Goal: Task Accomplishment & Management: Manage account settings

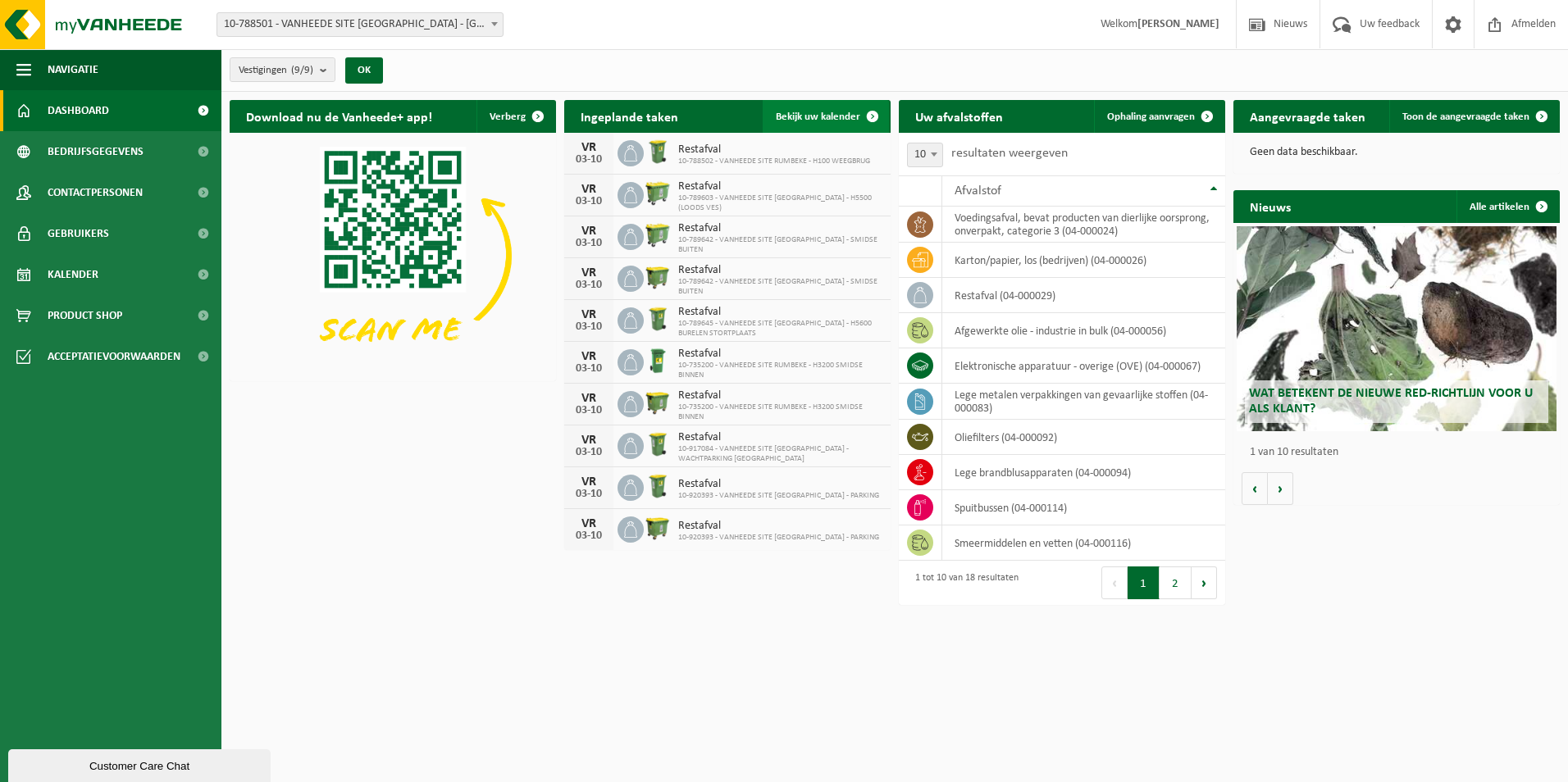
click at [805, 113] on span "Bekijk uw kalender" at bounding box center [817, 117] width 84 height 11
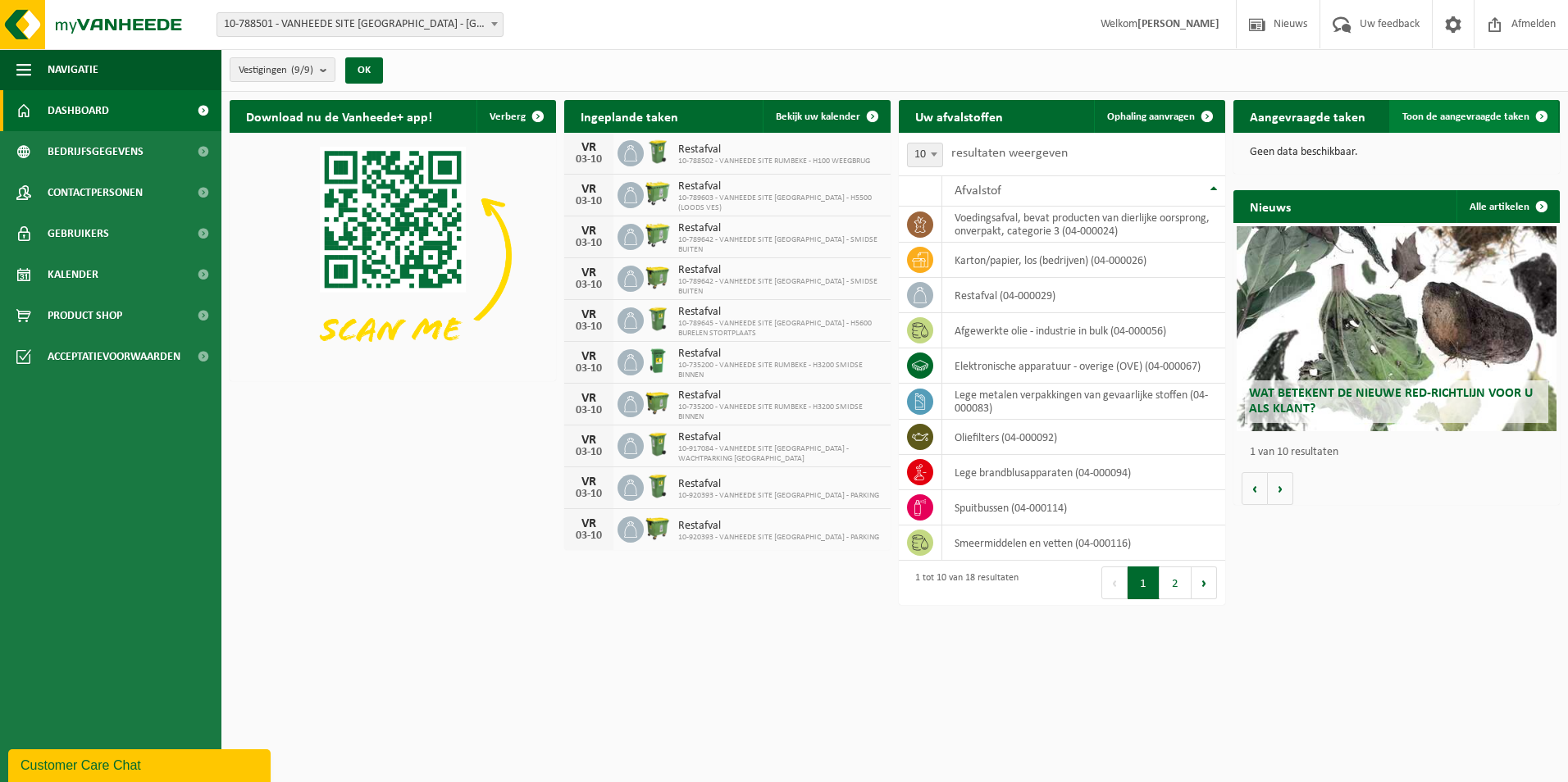
click at [1415, 113] on span "Toon de aangevraagde taken" at bounding box center [1465, 117] width 127 height 11
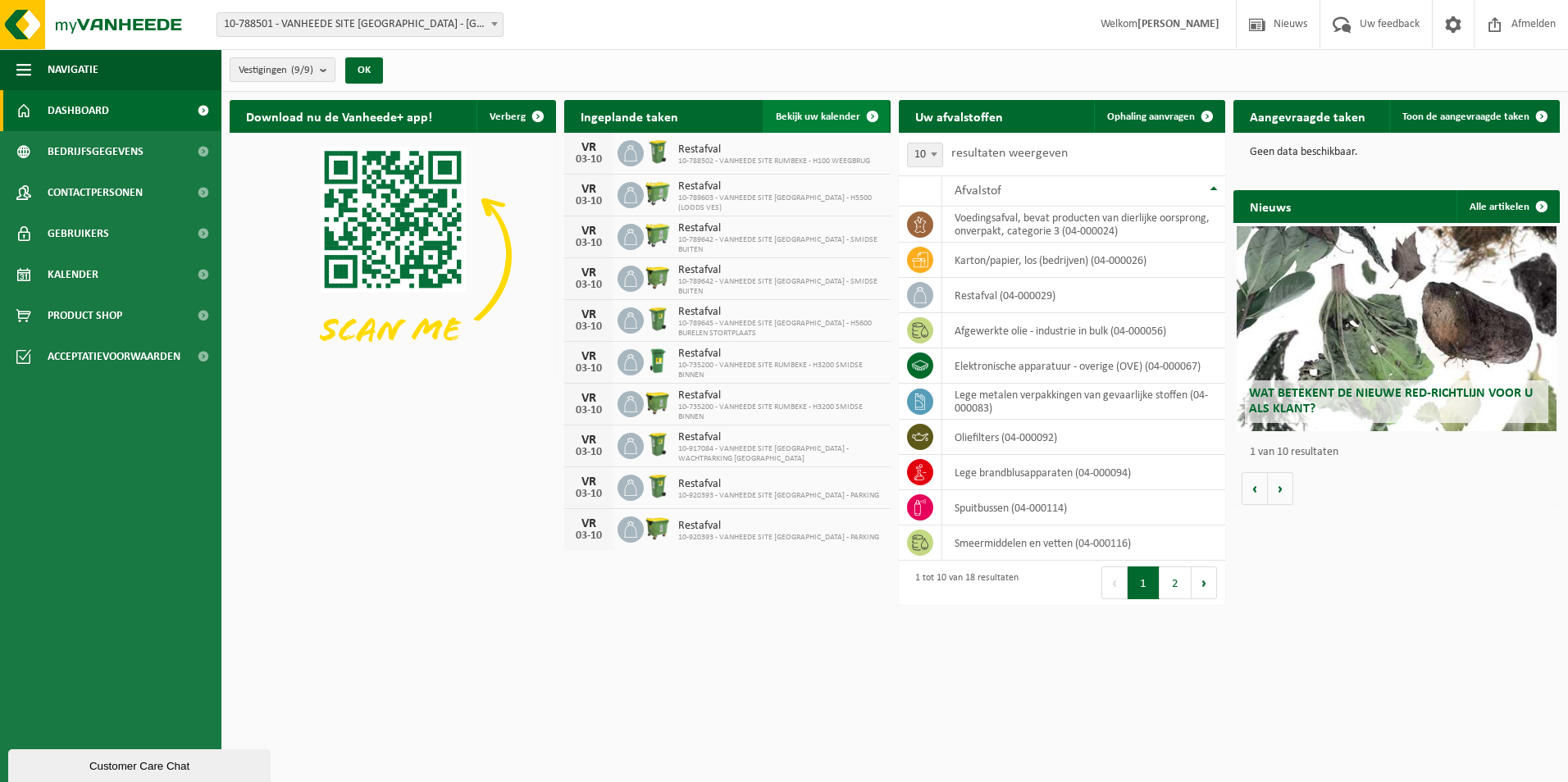
click at [825, 113] on span "Bekijk uw kalender" at bounding box center [817, 117] width 84 height 11
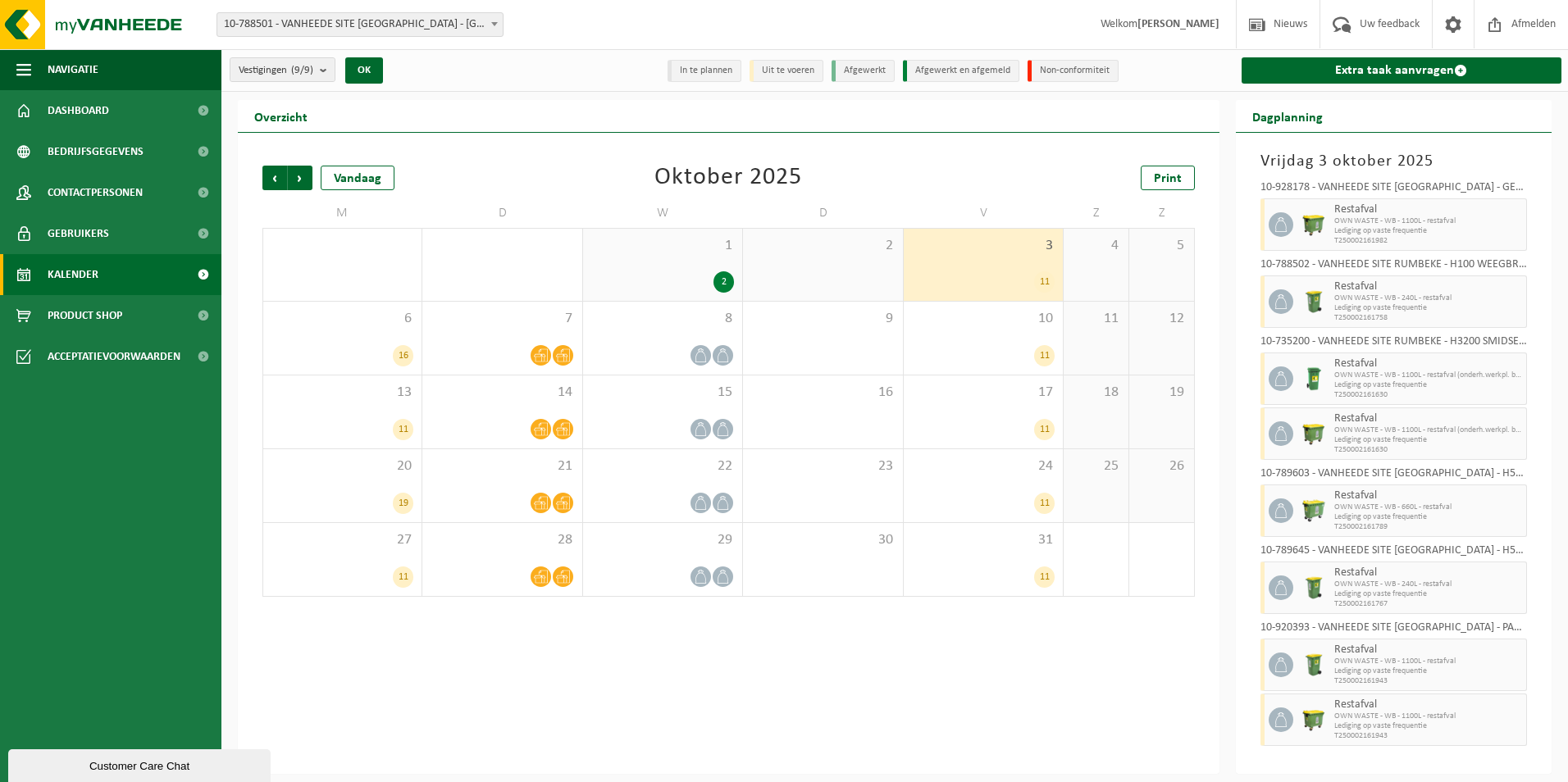
click at [878, 678] on div "Vorige Volgende Vandaag Oktober 2025 Print M D W D V Z Z 29 7 3 30 1 1 2 2 3 11…" at bounding box center [728, 453] width 982 height 641
click at [302, 178] on span "Volgende" at bounding box center [299, 178] width 24 height 24
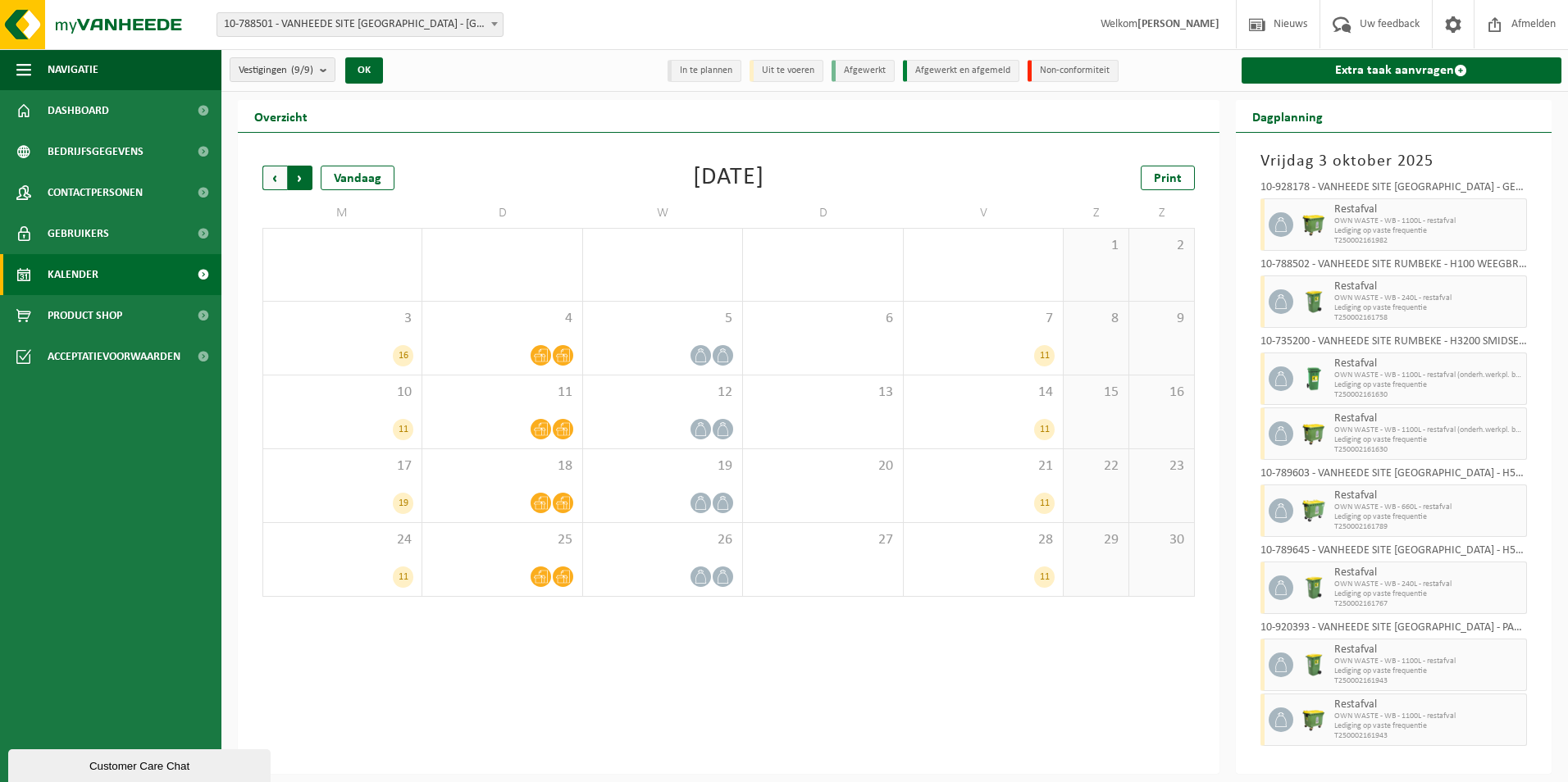
click at [269, 174] on span "Vorige" at bounding box center [274, 178] width 24 height 24
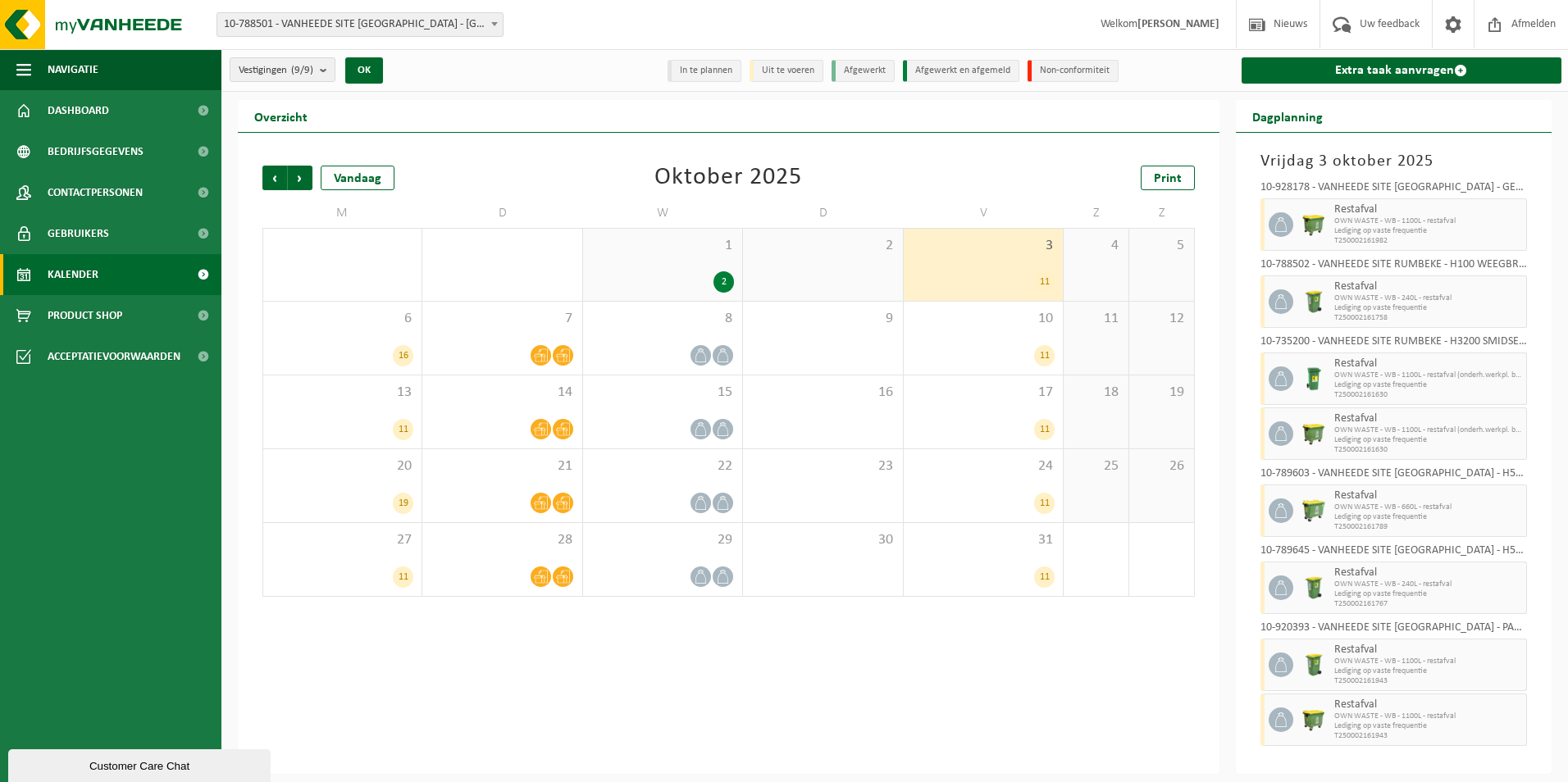
click at [95, 761] on div "Customer Care Chat" at bounding box center [139, 765] width 238 height 13
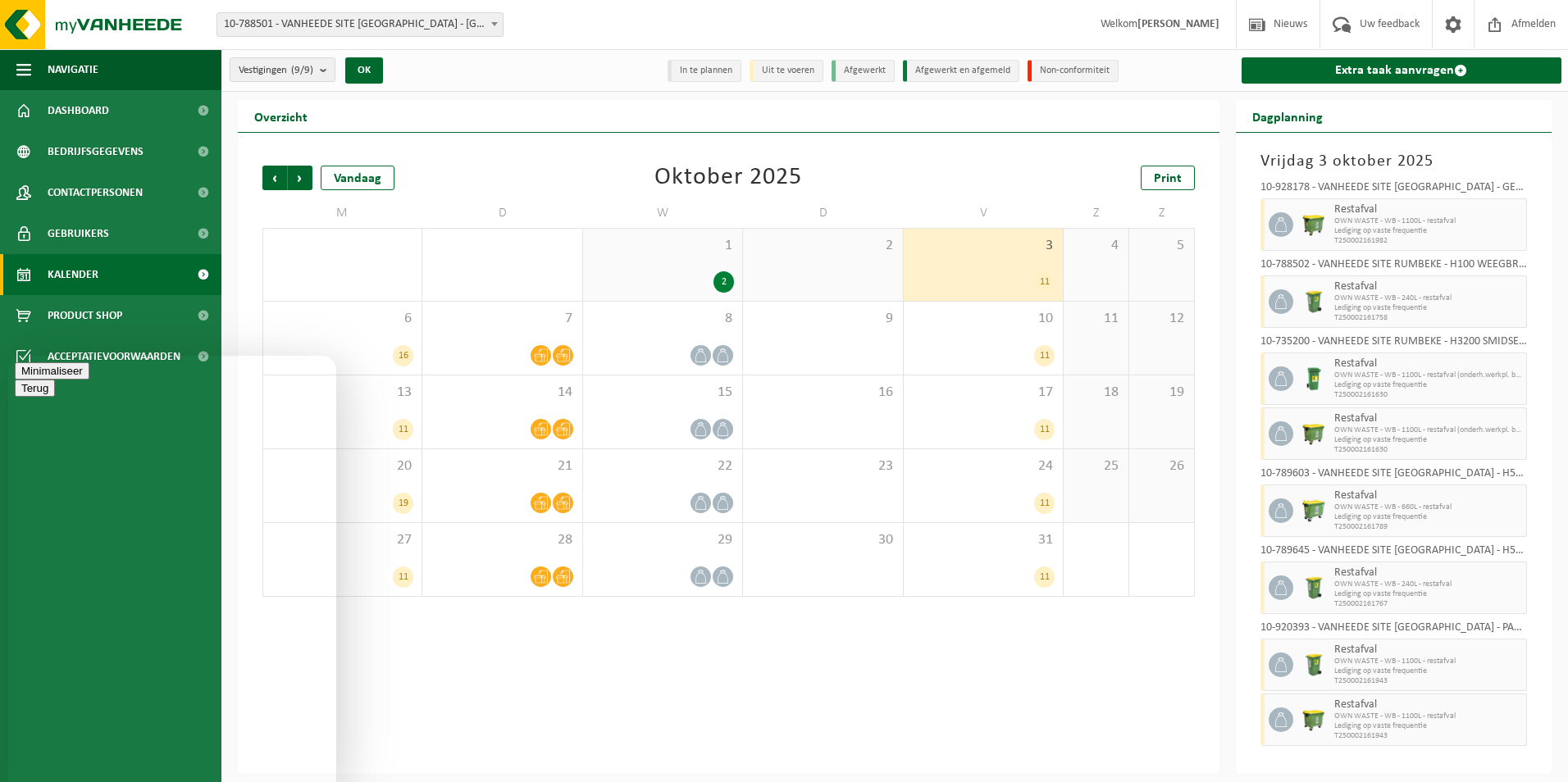
click at [89, 375] on button "Minimaliseer" at bounding box center [52, 371] width 74 height 18
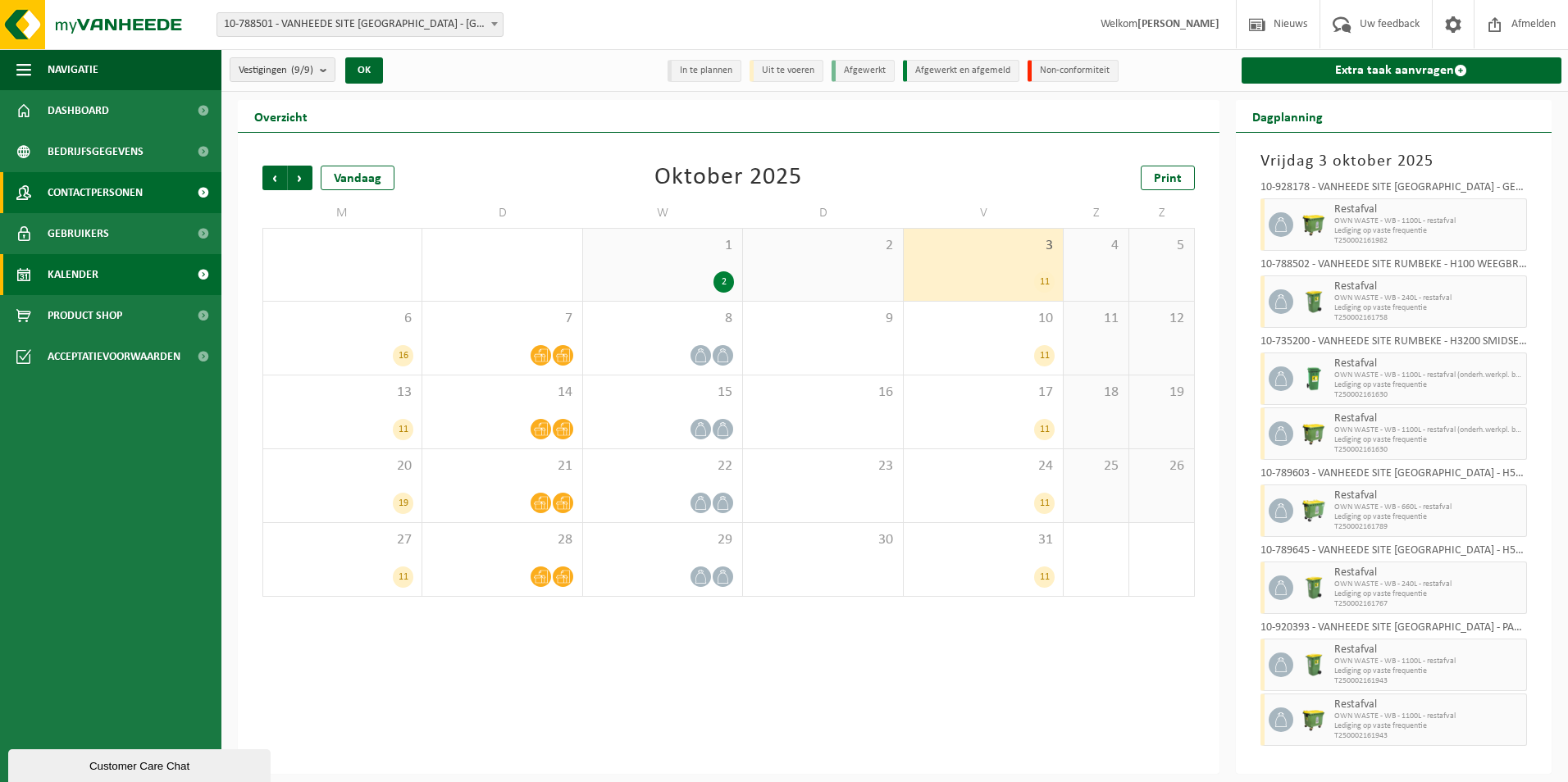
click at [117, 190] on span "Contactpersonen" at bounding box center [95, 192] width 95 height 41
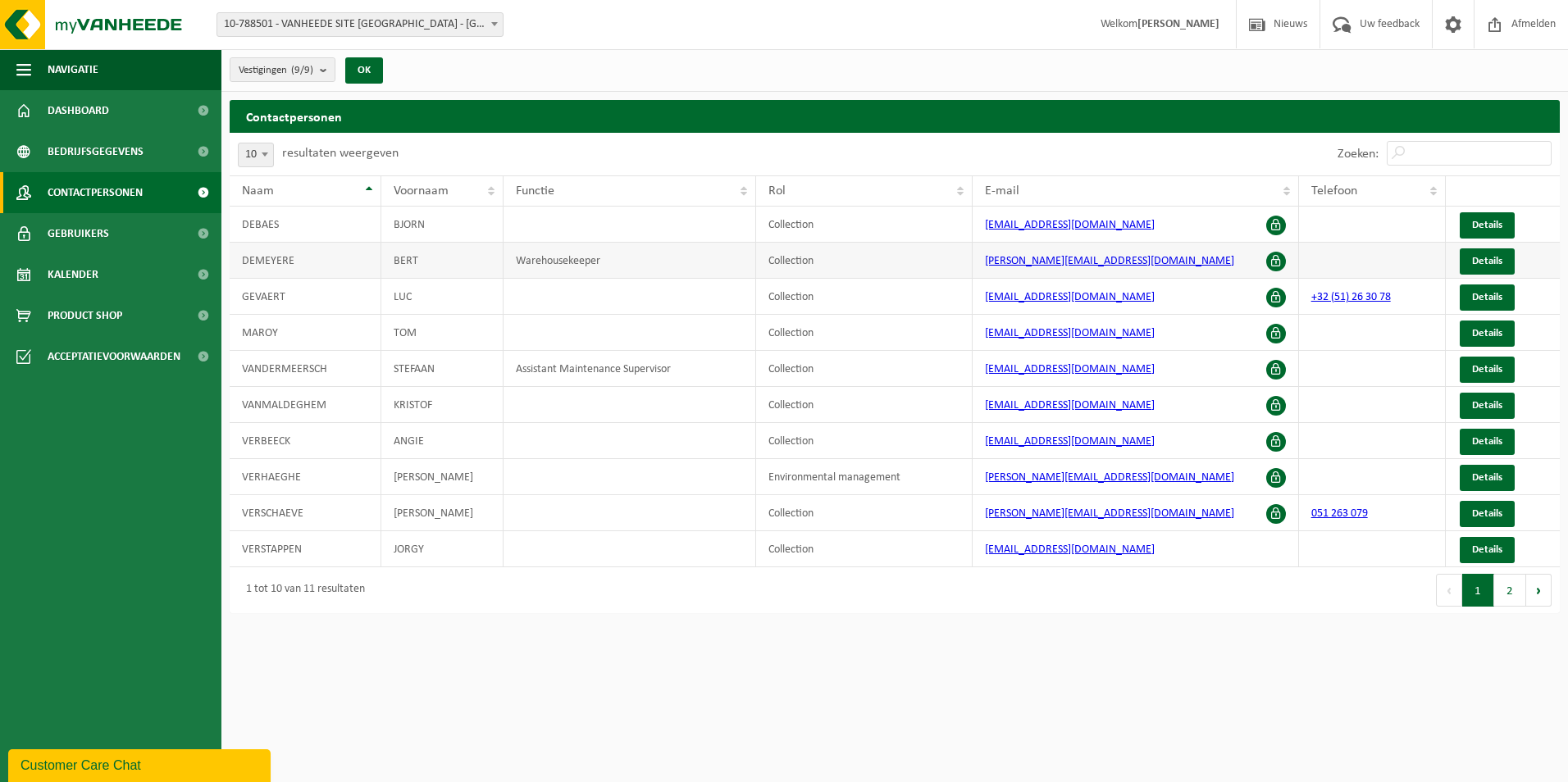
click at [1383, 253] on td at bounding box center [1372, 260] width 147 height 36
click at [1490, 251] on link "Details" at bounding box center [1487, 261] width 55 height 26
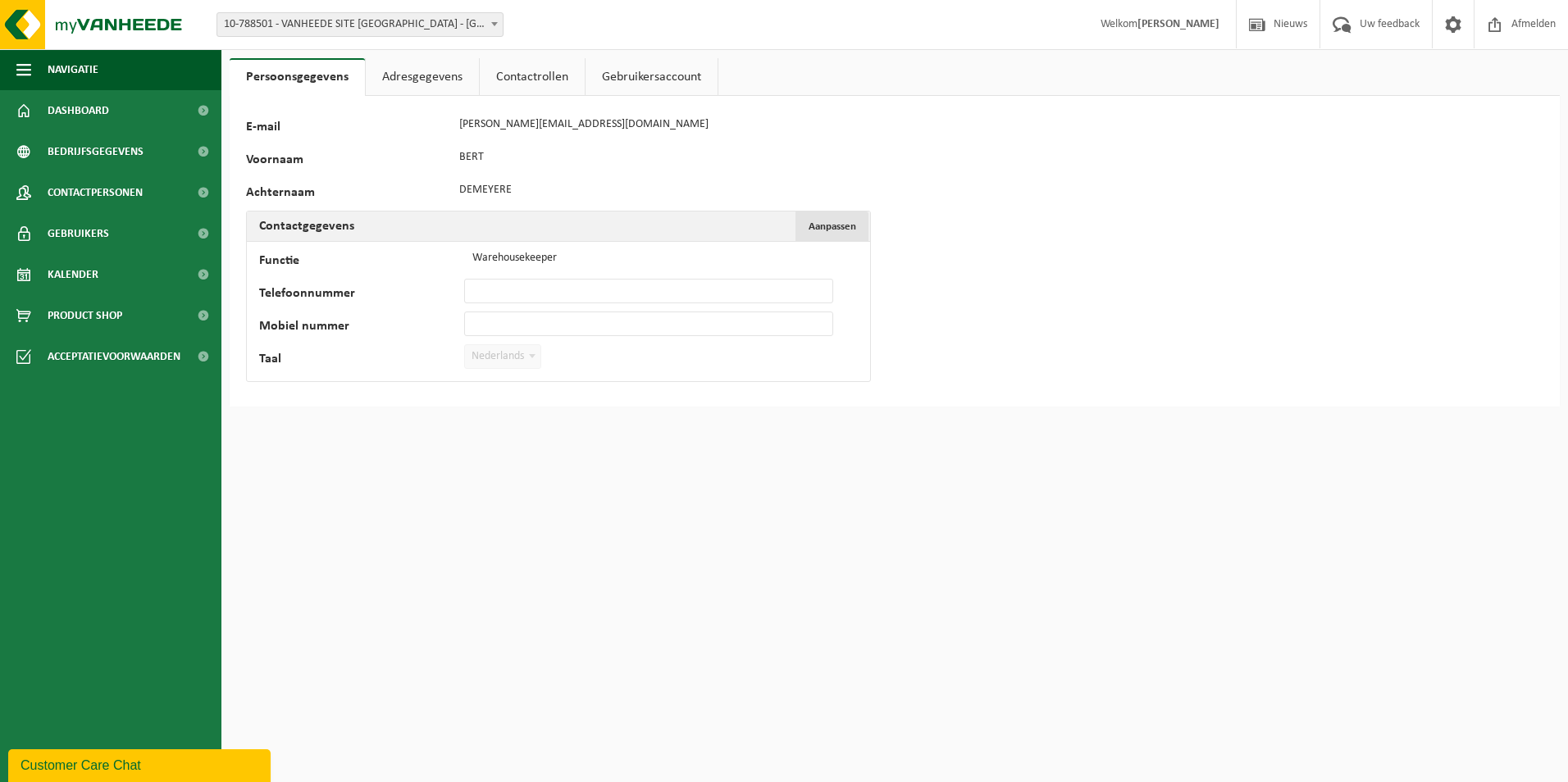
click at [824, 222] on span "Aanpassen" at bounding box center [832, 226] width 48 height 11
click at [550, 318] on input "Mobiel nummer" at bounding box center [648, 323] width 369 height 24
click at [588, 279] on input "Telefoonnummer" at bounding box center [648, 290] width 369 height 24
type input "[PHONE_NUMBER]"
click at [574, 463] on html "Vestiging: 10-788501 - VANHEEDE SITE RUMBEKE - RUMBEKE 10-928178 - VANHEEDE SIT…" at bounding box center [784, 391] width 1568 height 782
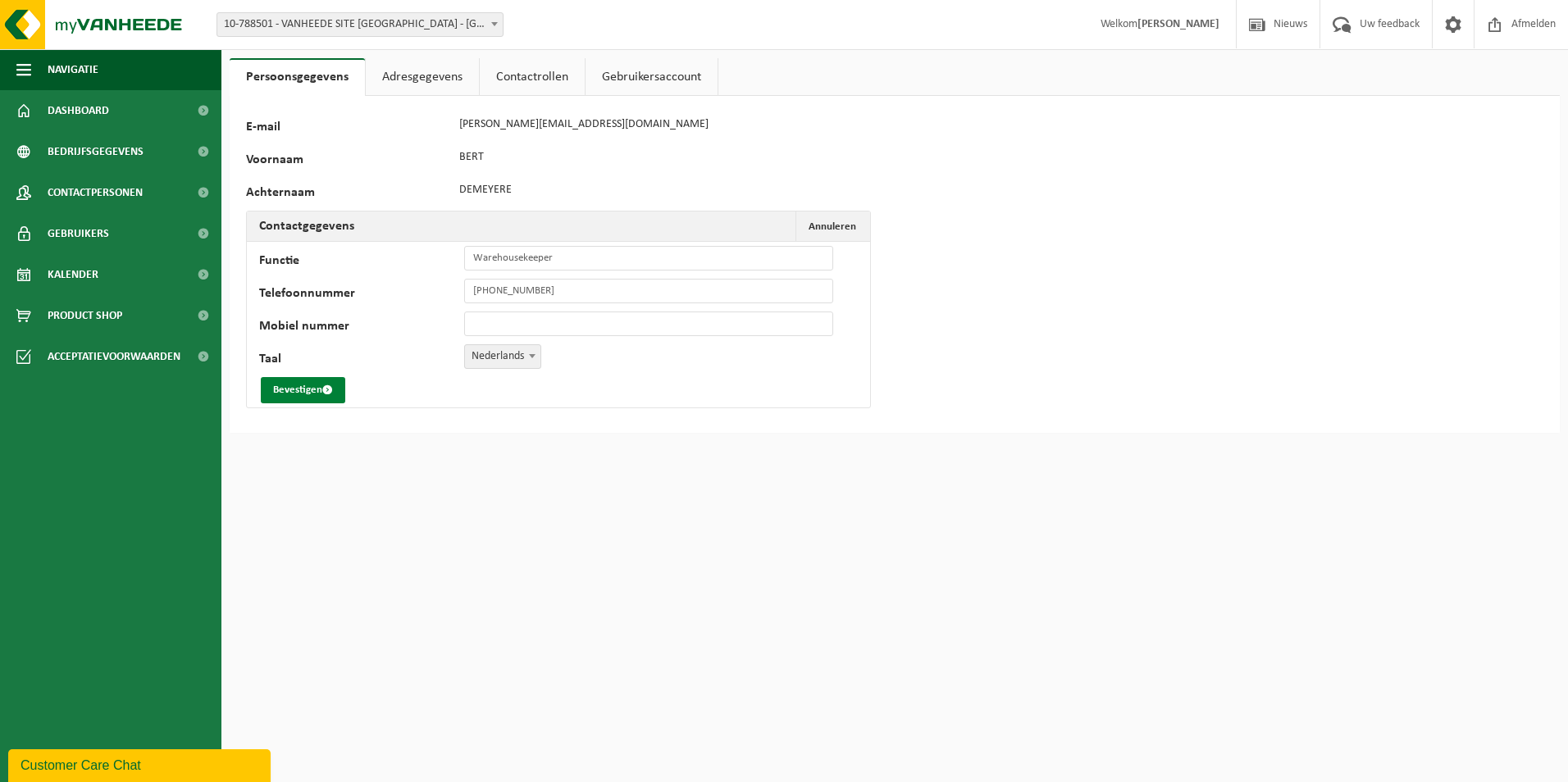
click at [316, 394] on button "Bevestigen" at bounding box center [303, 389] width 84 height 26
